Goal: Task Accomplishment & Management: Manage account settings

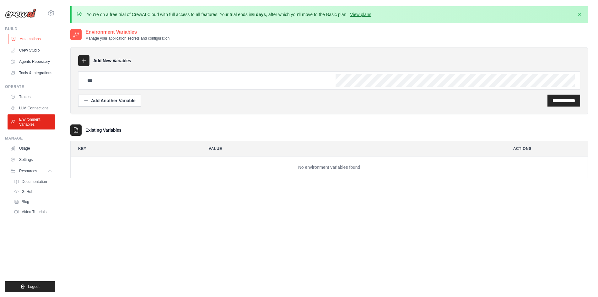
click at [38, 39] on link "Automations" at bounding box center [31, 39] width 47 height 10
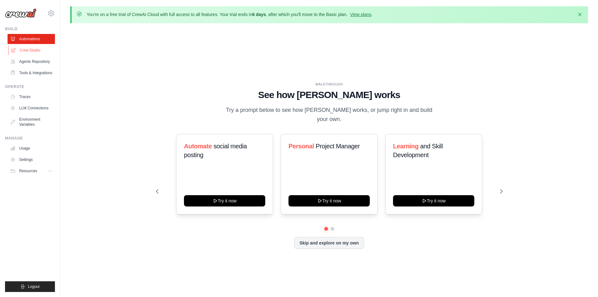
click at [36, 52] on link "Crew Studio" at bounding box center [31, 50] width 47 height 10
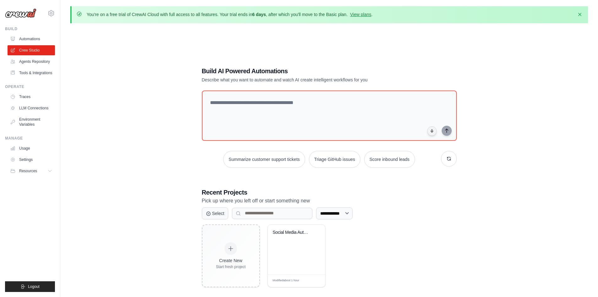
click at [36, 64] on link "Agents Repository" at bounding box center [31, 62] width 47 height 10
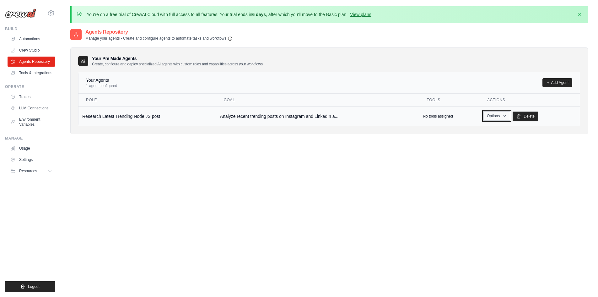
click at [506, 114] on icon "button" at bounding box center [504, 115] width 5 height 5
click at [487, 129] on link "Show" at bounding box center [487, 130] width 45 height 11
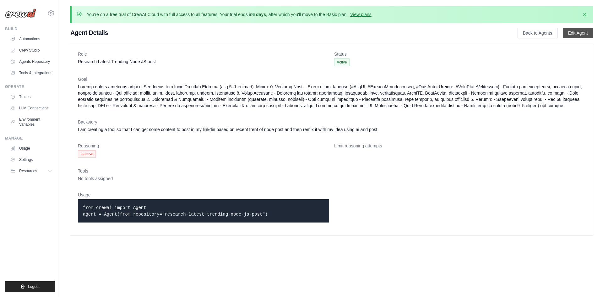
click at [570, 35] on link "Edit Agent" at bounding box center [578, 33] width 30 height 10
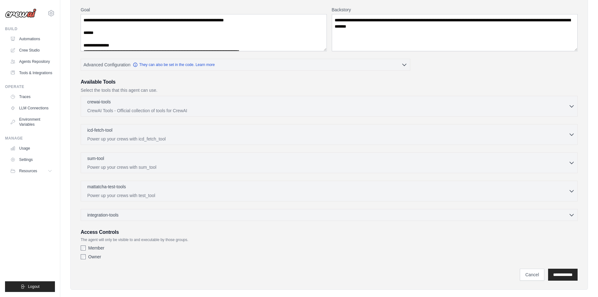
scroll to position [110, 0]
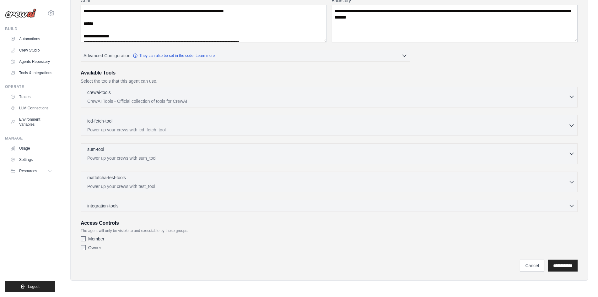
click at [155, 99] on p "CrewAI Tools - Official collection of tools for CrewAI" at bounding box center [327, 101] width 481 height 6
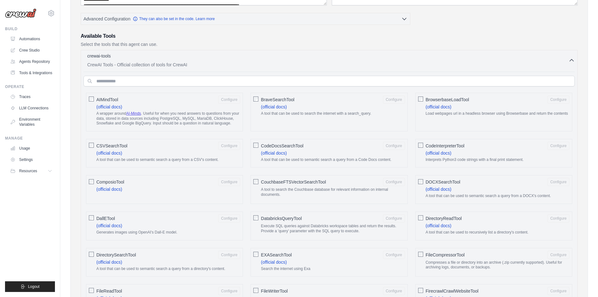
scroll to position [110, 0]
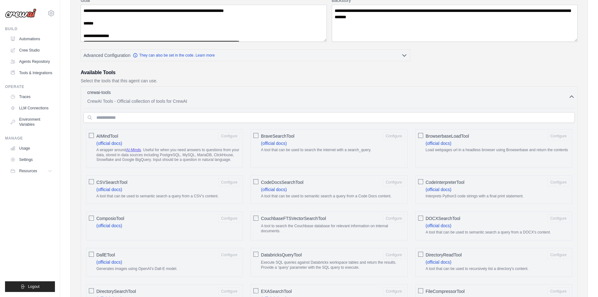
click at [95, 72] on h3 "Available Tools" at bounding box center [329, 73] width 497 height 8
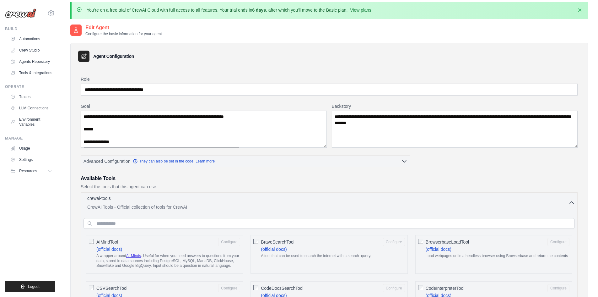
scroll to position [0, 0]
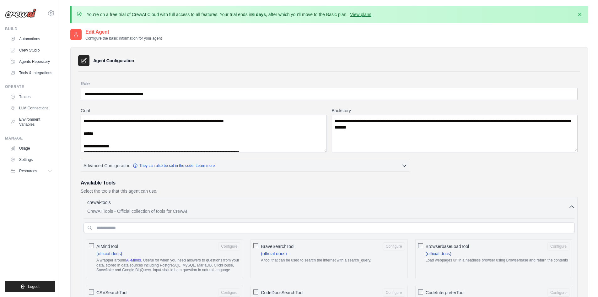
click at [104, 200] on p "crewai-tools" at bounding box center [99, 202] width 24 height 6
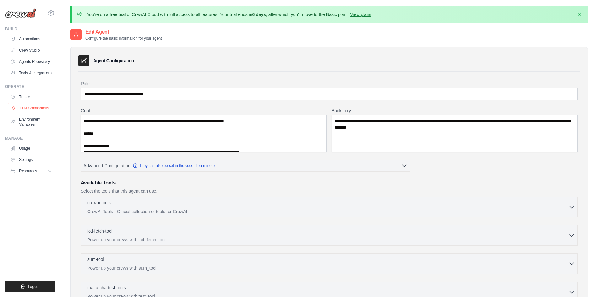
click at [33, 110] on link "LLM Connections" at bounding box center [31, 108] width 47 height 10
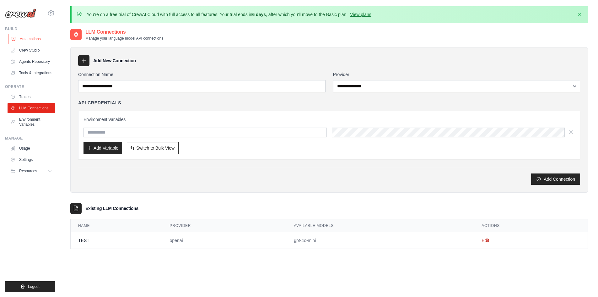
click at [31, 40] on link "Automations" at bounding box center [31, 39] width 47 height 10
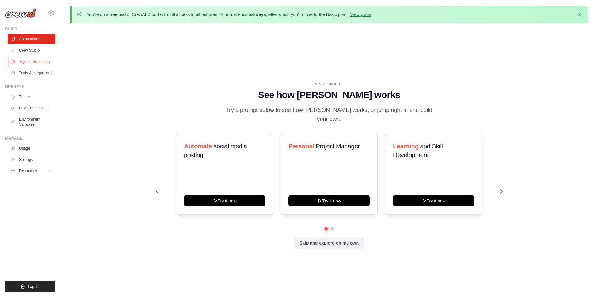
click at [32, 61] on link "Agents Repository" at bounding box center [31, 62] width 47 height 10
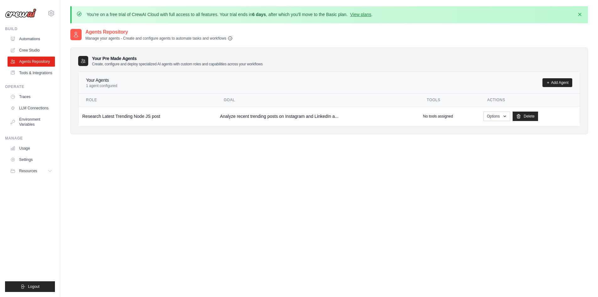
click at [229, 38] on icon "button" at bounding box center [230, 38] width 5 height 5
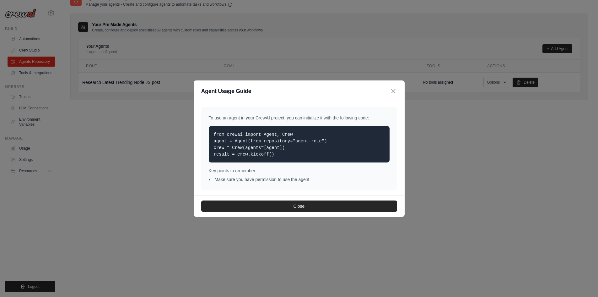
scroll to position [35, 0]
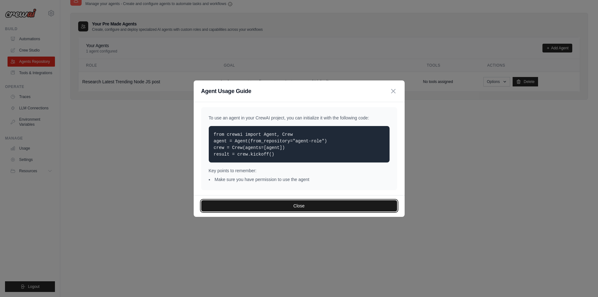
click at [308, 202] on button "Close" at bounding box center [299, 205] width 196 height 11
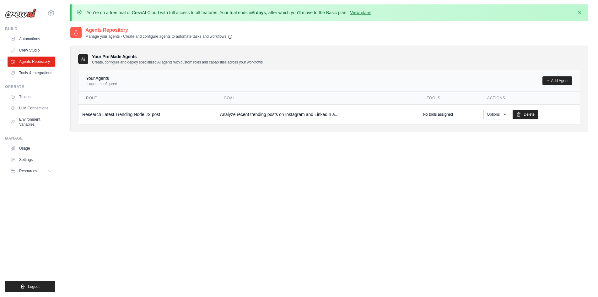
scroll to position [0, 0]
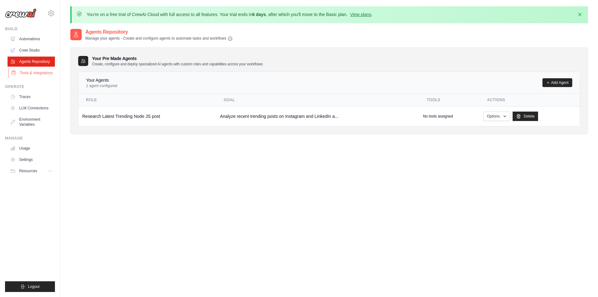
click at [32, 70] on link "Tools & Integrations" at bounding box center [31, 73] width 47 height 10
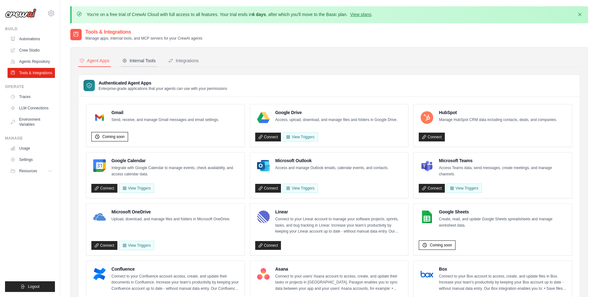
click at [149, 60] on div "Internal Tools" at bounding box center [139, 60] width 34 height 6
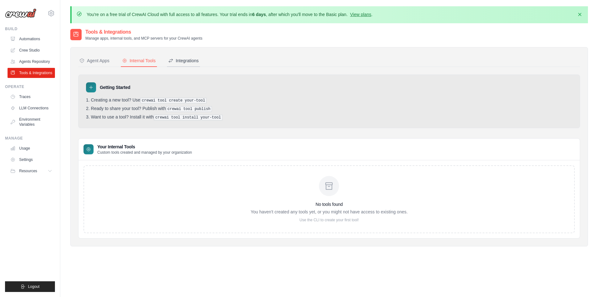
click at [182, 58] on div "Integrations" at bounding box center [183, 60] width 30 height 6
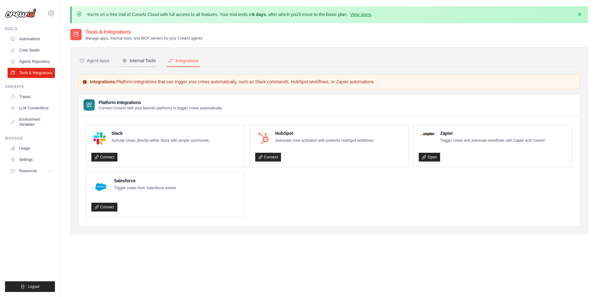
click at [145, 60] on div "Internal Tools" at bounding box center [139, 60] width 34 height 6
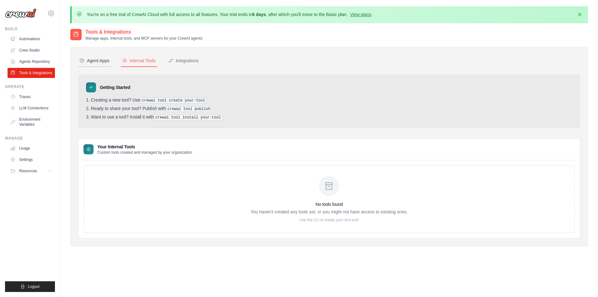
click at [96, 59] on div "Agent Apps" at bounding box center [94, 60] width 30 height 6
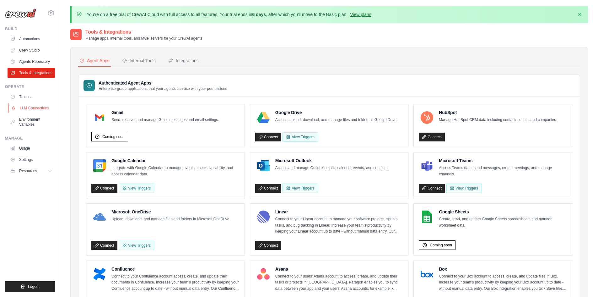
click at [27, 106] on link "LLM Connections" at bounding box center [31, 108] width 47 height 10
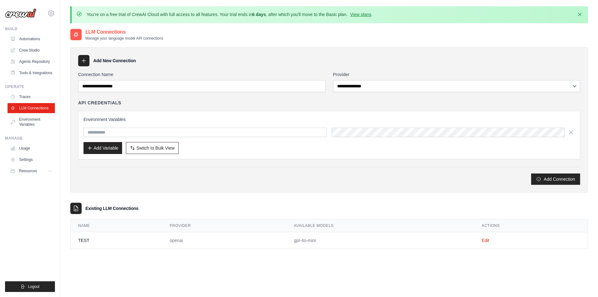
click at [311, 235] on td "gpt-4o-mini" at bounding box center [380, 240] width 188 height 17
click at [288, 236] on td "gpt-4o-mini" at bounding box center [380, 240] width 188 height 17
click at [291, 237] on td "gpt-4o-mini" at bounding box center [380, 240] width 188 height 17
click at [118, 247] on td "TEST" at bounding box center [117, 240] width 92 height 17
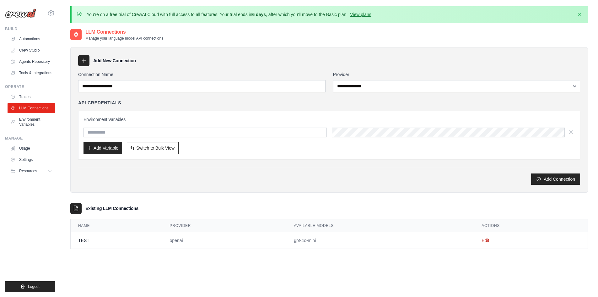
click at [118, 246] on td "TEST" at bounding box center [117, 240] width 92 height 17
click at [95, 240] on td "TEST" at bounding box center [117, 240] width 92 height 17
click at [93, 241] on td "TEST" at bounding box center [117, 240] width 92 height 17
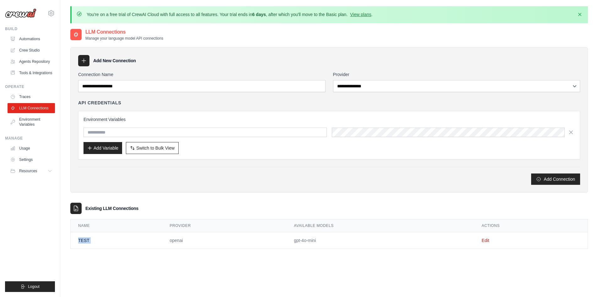
click at [93, 241] on td "TEST" at bounding box center [117, 240] width 92 height 17
click at [103, 236] on td "TEST" at bounding box center [117, 240] width 92 height 17
drag, startPoint x: 103, startPoint y: 236, endPoint x: 257, endPoint y: 230, distance: 153.6
click at [104, 236] on td "TEST" at bounding box center [117, 240] width 92 height 17
click at [489, 240] on link "Edit" at bounding box center [486, 240] width 8 height 5
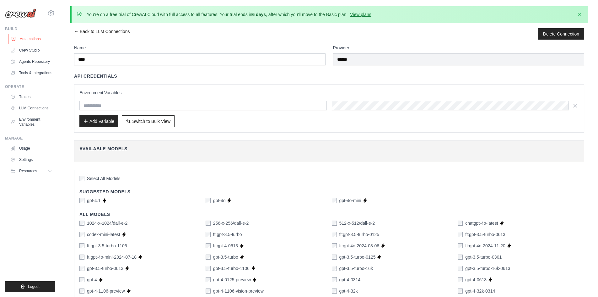
click at [30, 39] on link "Automations" at bounding box center [31, 39] width 47 height 10
